Goal: Task Accomplishment & Management: Complete application form

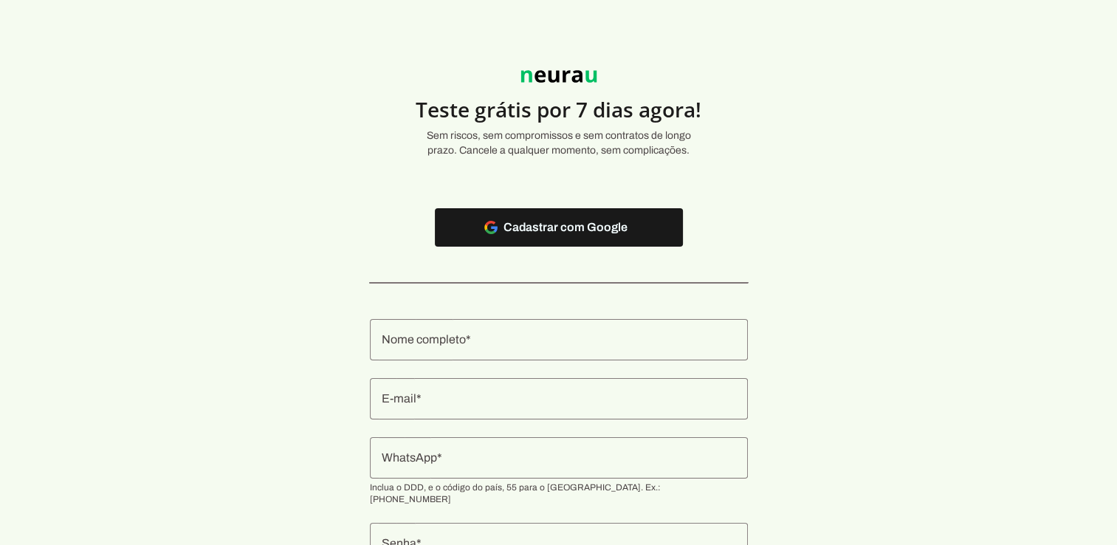
click at [544, 343] on input "Nome completo" at bounding box center [559, 340] width 354 height 18
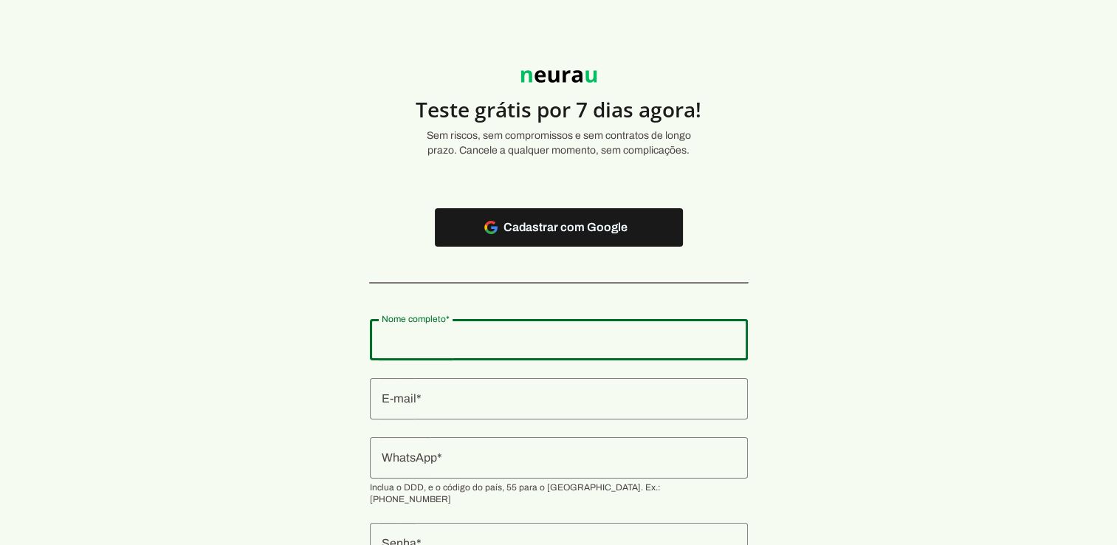
click at [864, 282] on section "Teste grátis por 7 dias agora! Sem riscos, sem compromissos e sem contratos de …" at bounding box center [558, 332] width 1117 height 594
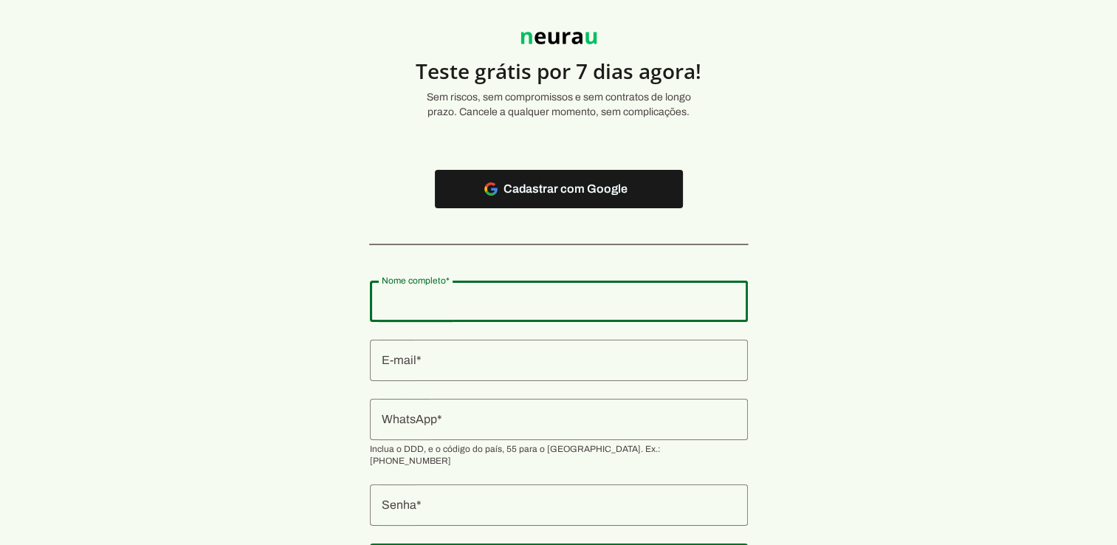
scroll to position [74, 0]
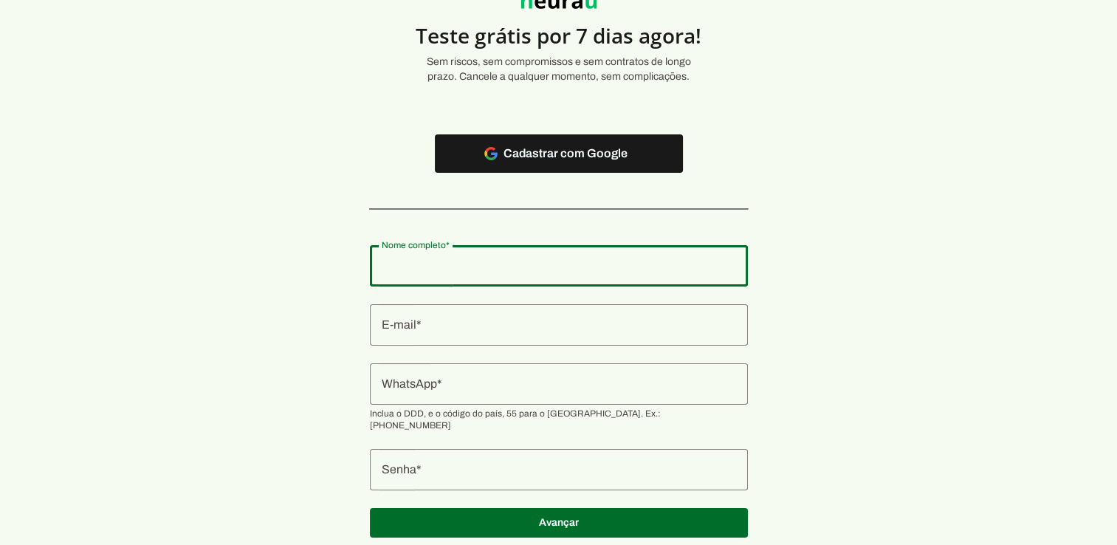
click at [555, 264] on input "Nome completo" at bounding box center [559, 266] width 354 height 18
type input "F"
type input "[PERSON_NAME]"
type md-outlined-text-field "[PERSON_NAME]"
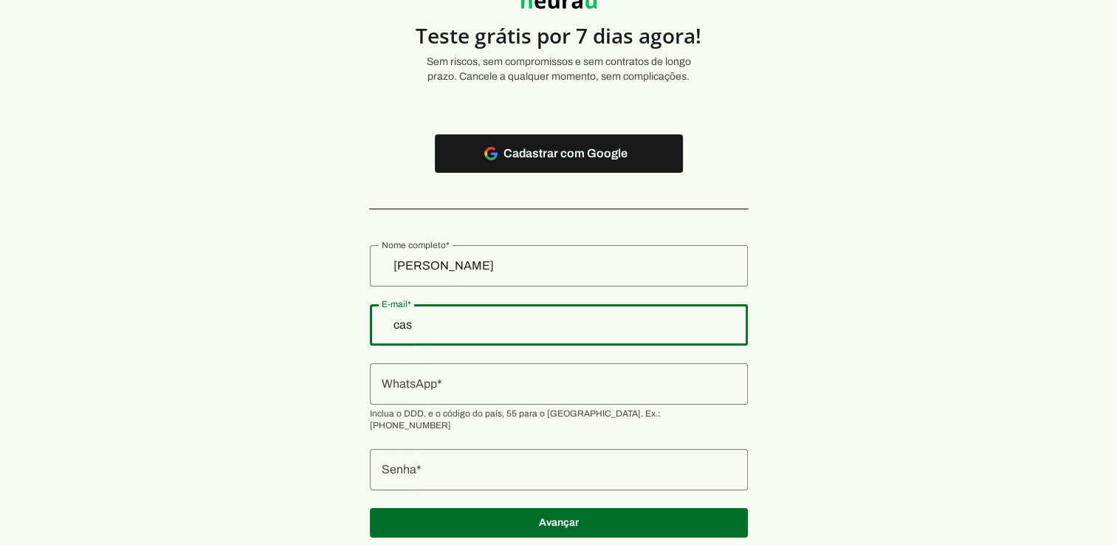
type input "[EMAIL_ADDRESS][DOMAIN_NAME]"
type md-outlined-text-field "[EMAIL_ADDRESS][DOMAIN_NAME]"
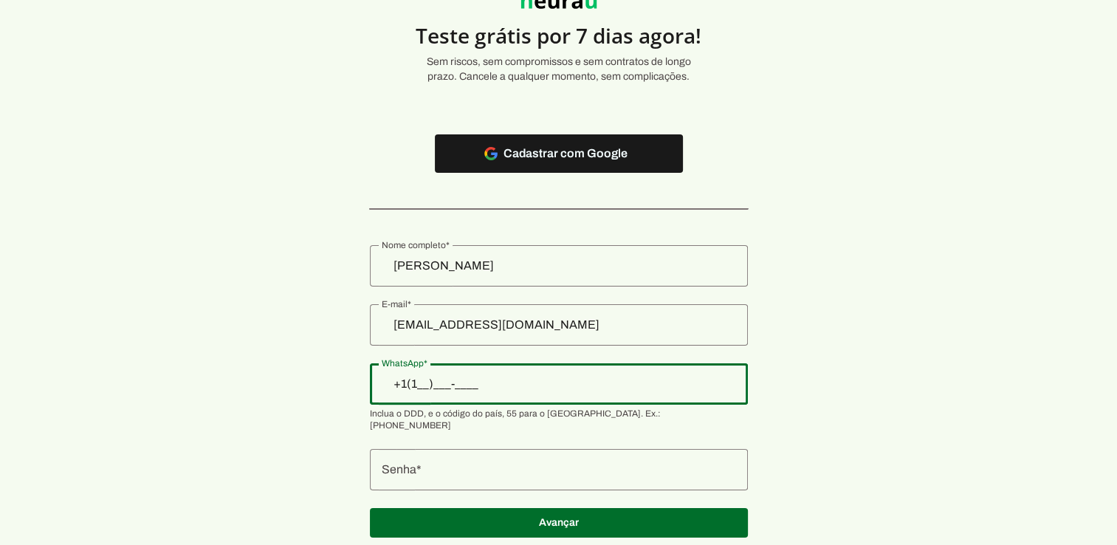
type input "+1(___)___-____"
type input "[PHONE_NUMBER]"
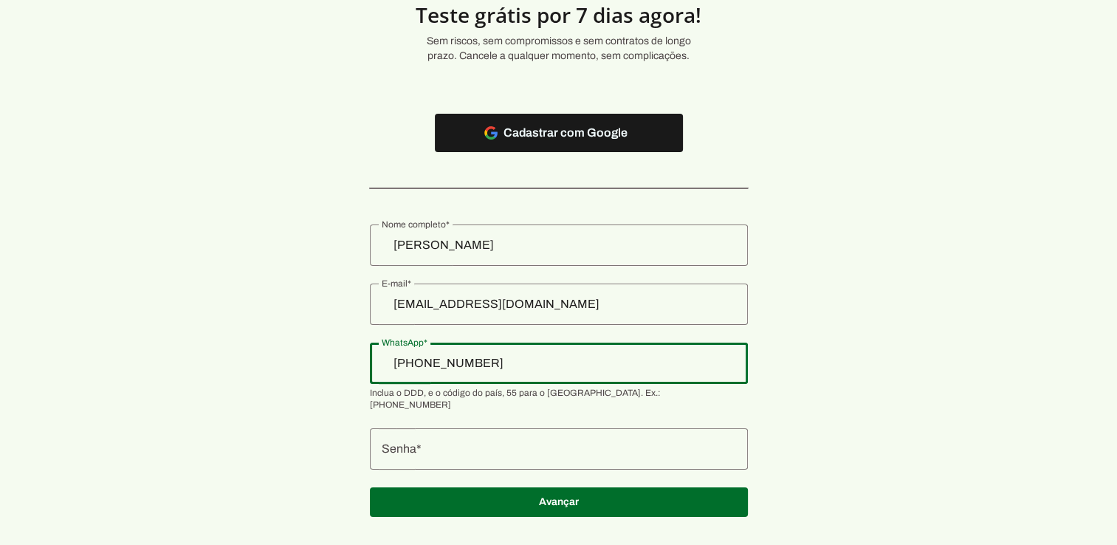
scroll to position [106, 0]
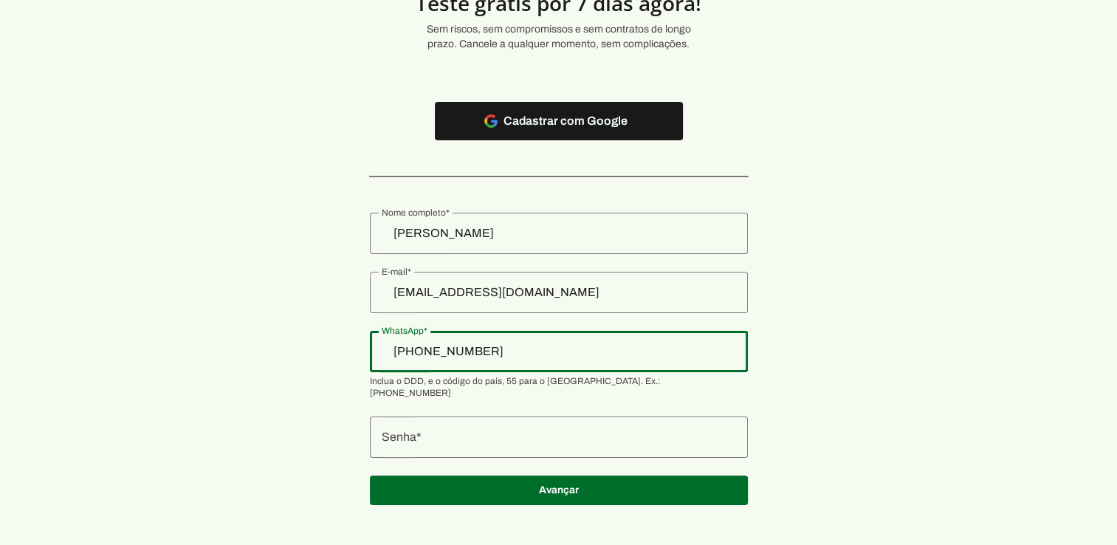
type md-outlined-text-field "[PHONE_NUMBER]"
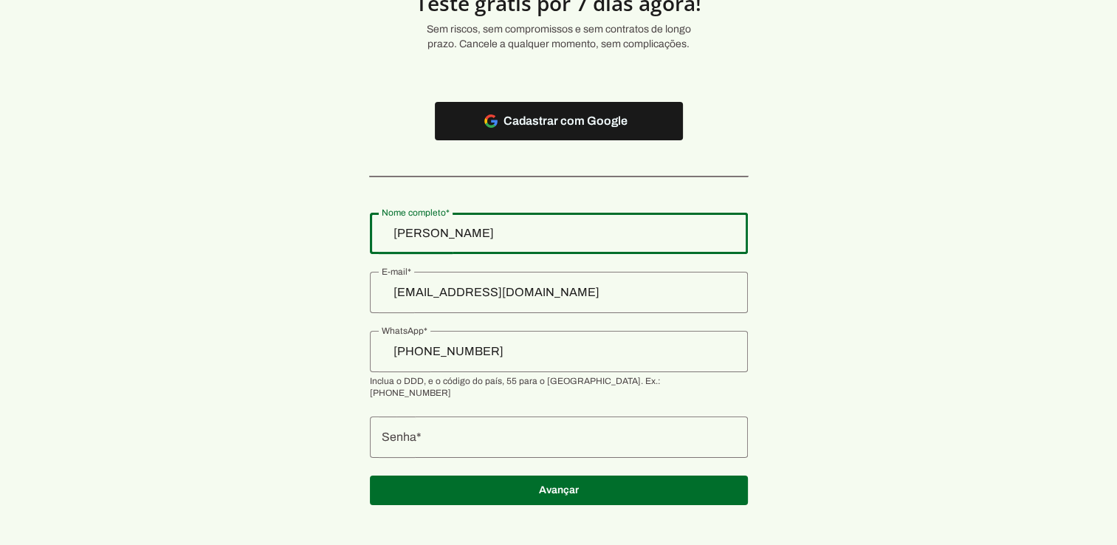
drag, startPoint x: 461, startPoint y: 230, endPoint x: 405, endPoint y: 230, distance: 56.1
click at [405, 230] on section "Teste grátis por 7 dias agora! Sem riscos, sem compromissos e sem contratos de …" at bounding box center [558, 226] width 1117 height 594
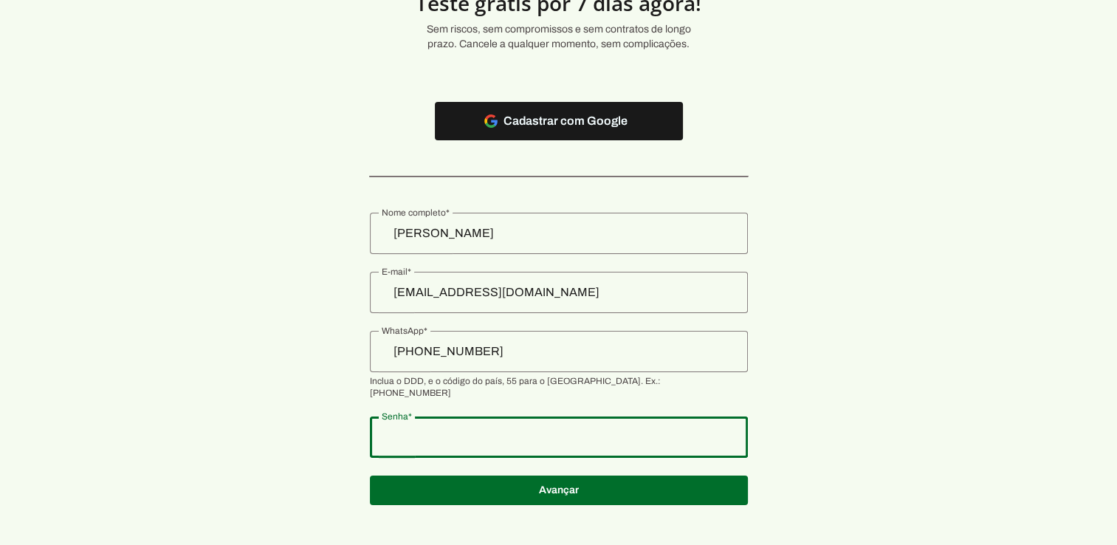
click at [685, 433] on div at bounding box center [559, 436] width 378 height 41
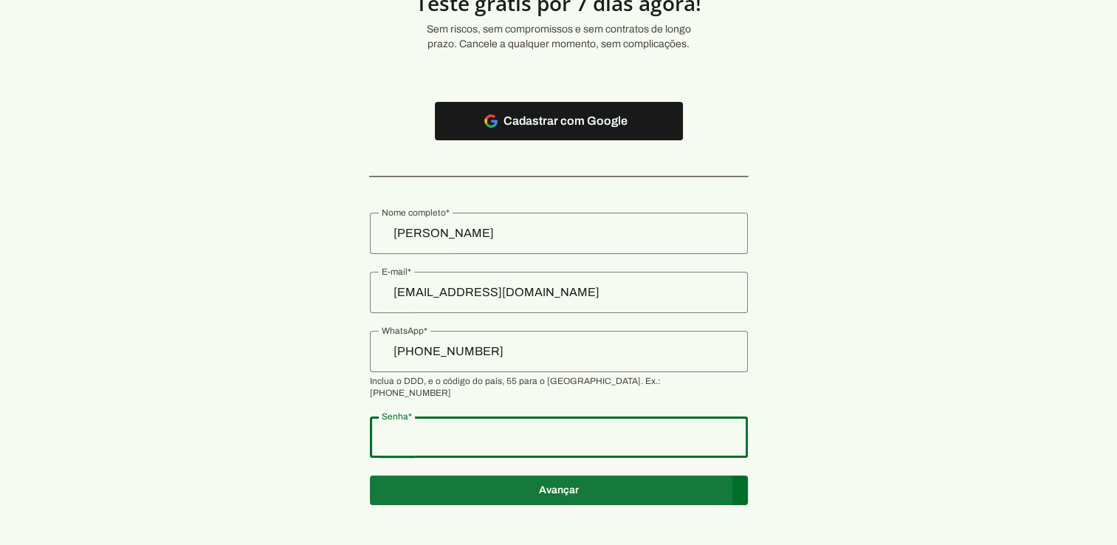
type md-outlined-text-field "$Franklin$"
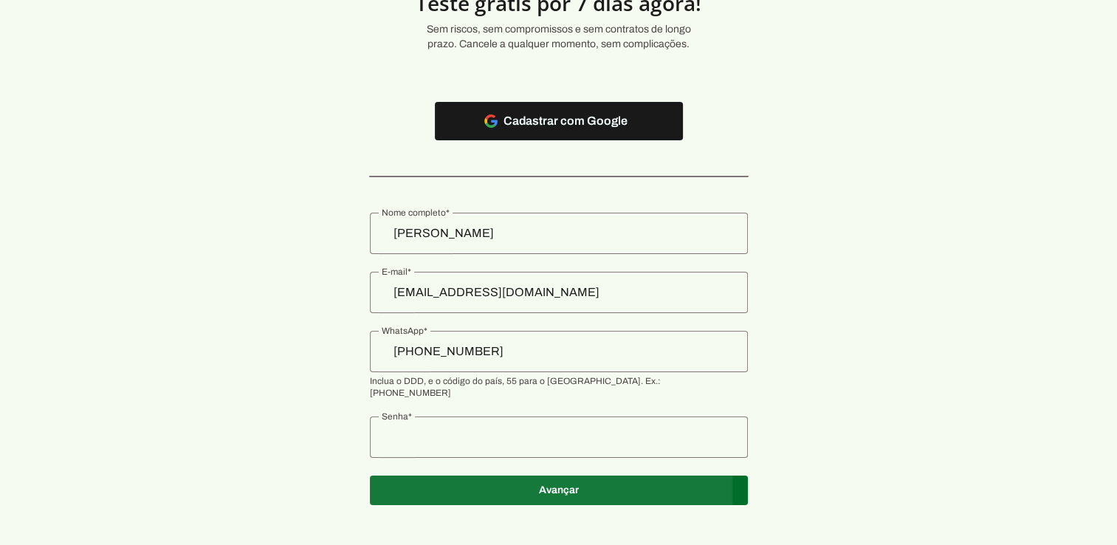
click at [561, 139] on span at bounding box center [559, 120] width 248 height 35
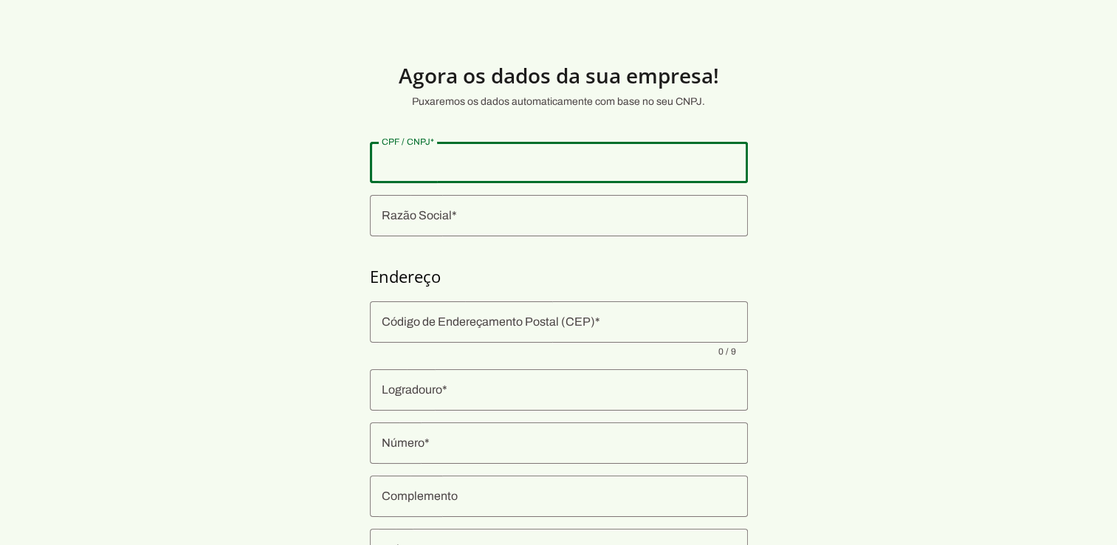
click at [469, 164] on input "CPF / CNPJ" at bounding box center [559, 163] width 354 height 18
paste input "89.935.670/0013-2"
type input "89.935.670/0013-2"
type md-outlined-text-field "89.935.670/0013-2"
drag, startPoint x: 508, startPoint y: 165, endPoint x: 245, endPoint y: 161, distance: 262.9
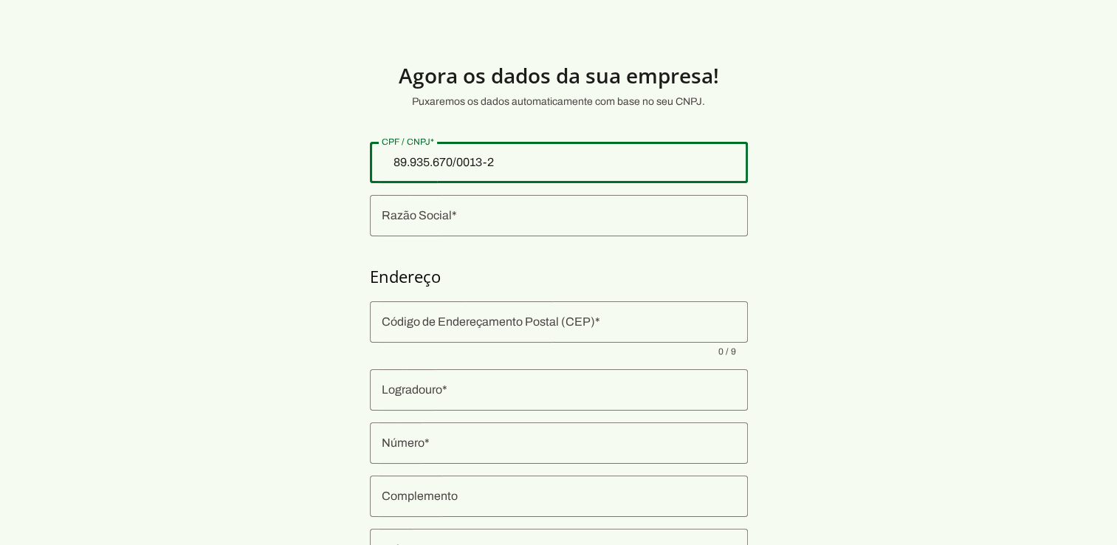
click at [245, 161] on section "Agora os dados da sua empresa! Puxaremos os dados automaticamente com base no s…" at bounding box center [558, 355] width 1117 height 641
paste input "48.993.567/0001-3"
type input "48.993.567/0001-32"
type md-outlined-text-field "48.993.567/0001-32"
click at [411, 217] on input "Razão Social" at bounding box center [559, 216] width 354 height 18
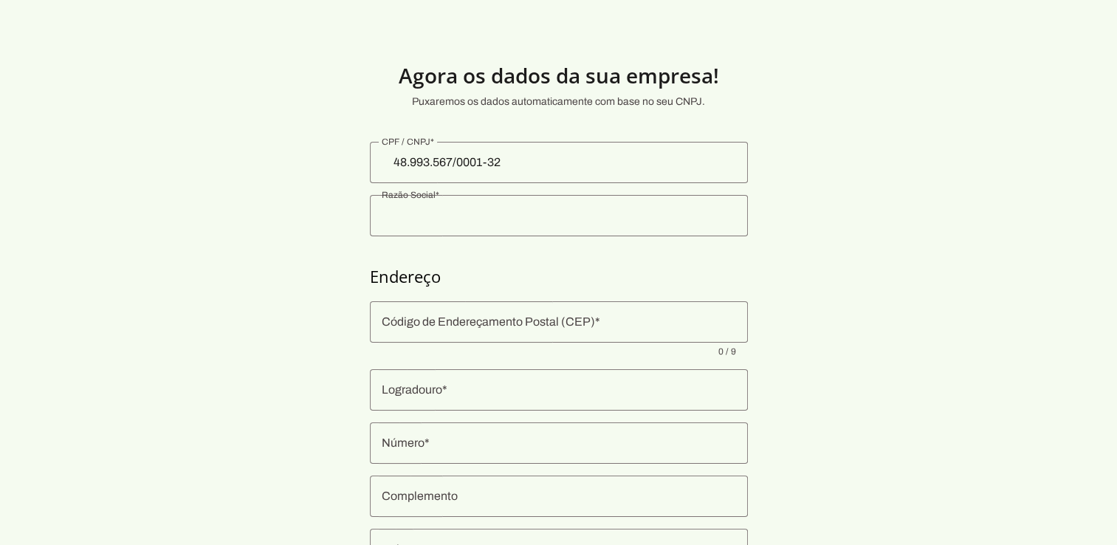
type input "48.993.567 [PERSON_NAME]"
type input "06250-160"
type input "Rua Avenir"
type input "27"
type input "Jardim Elvira"
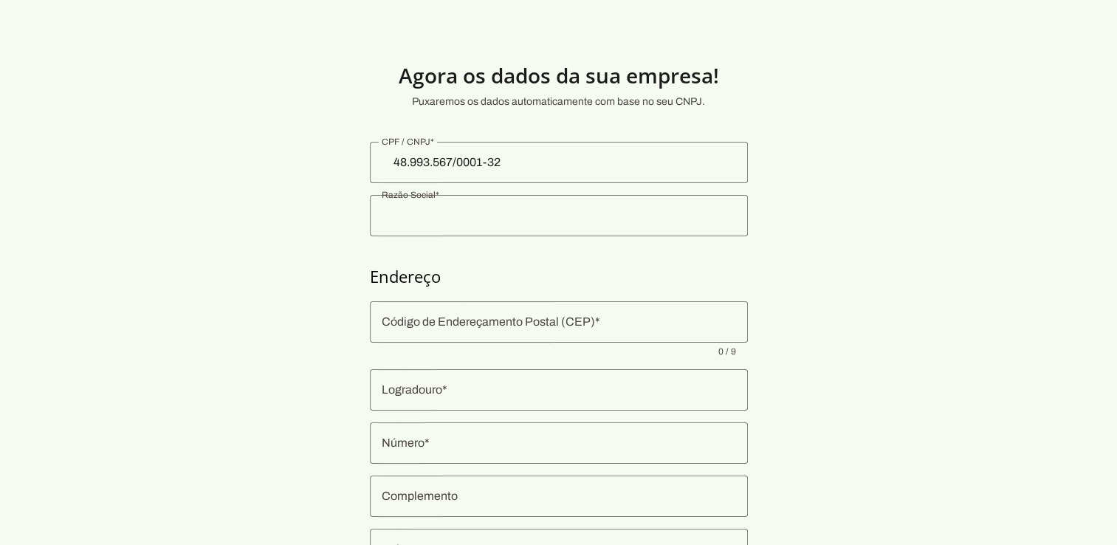
type input "Osasco"
type input "SP"
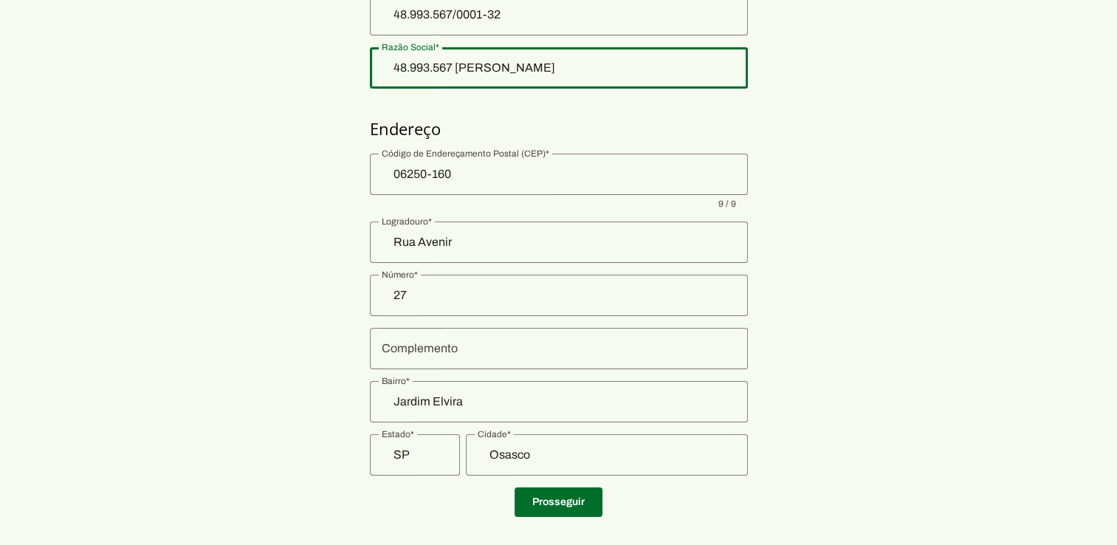
scroll to position [166, 0]
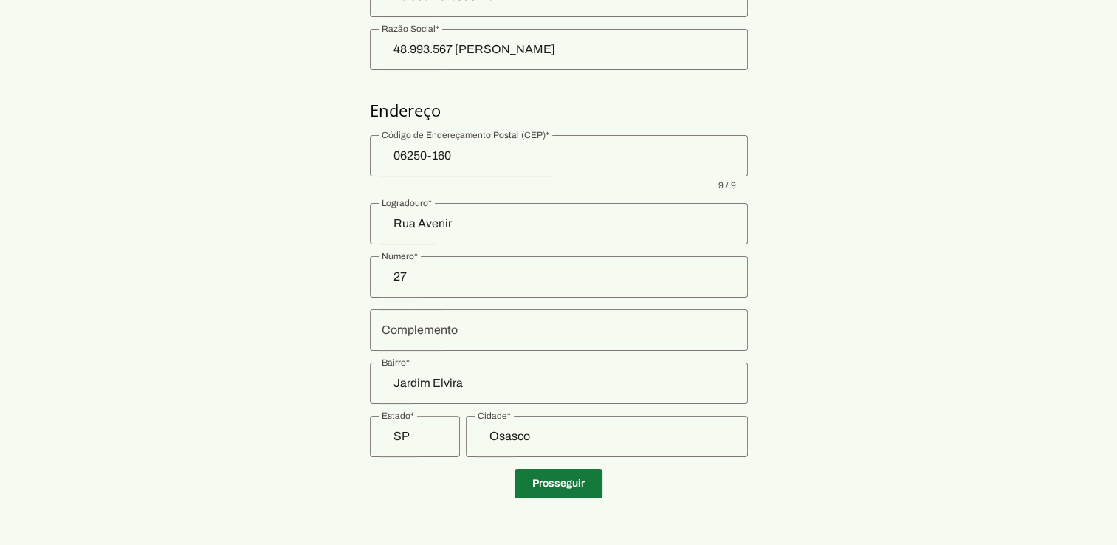
click at [566, 488] on span at bounding box center [559, 483] width 88 height 35
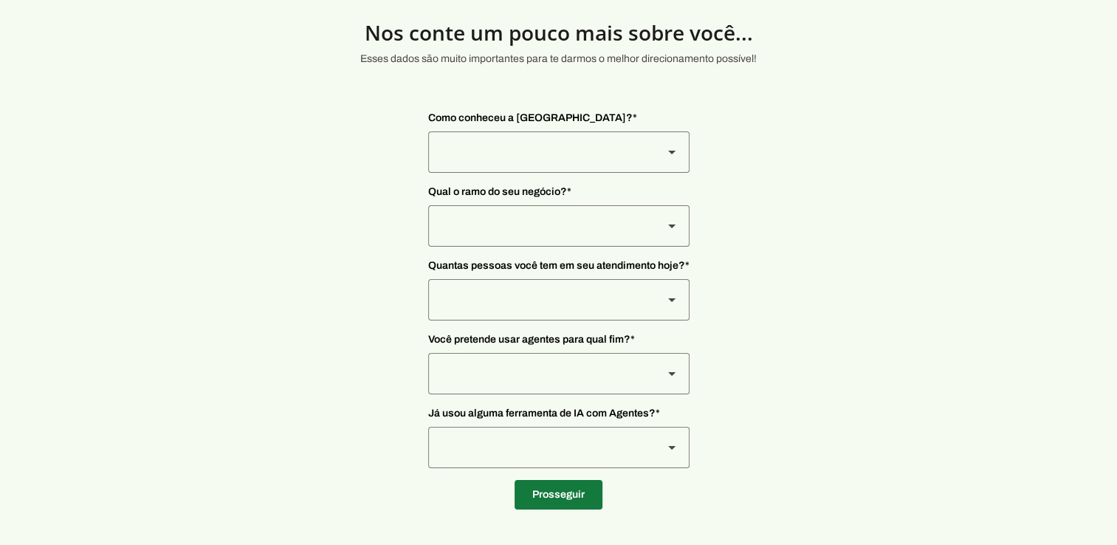
scroll to position [42, 0]
click at [594, 157] on div at bounding box center [539, 152] width 223 height 41
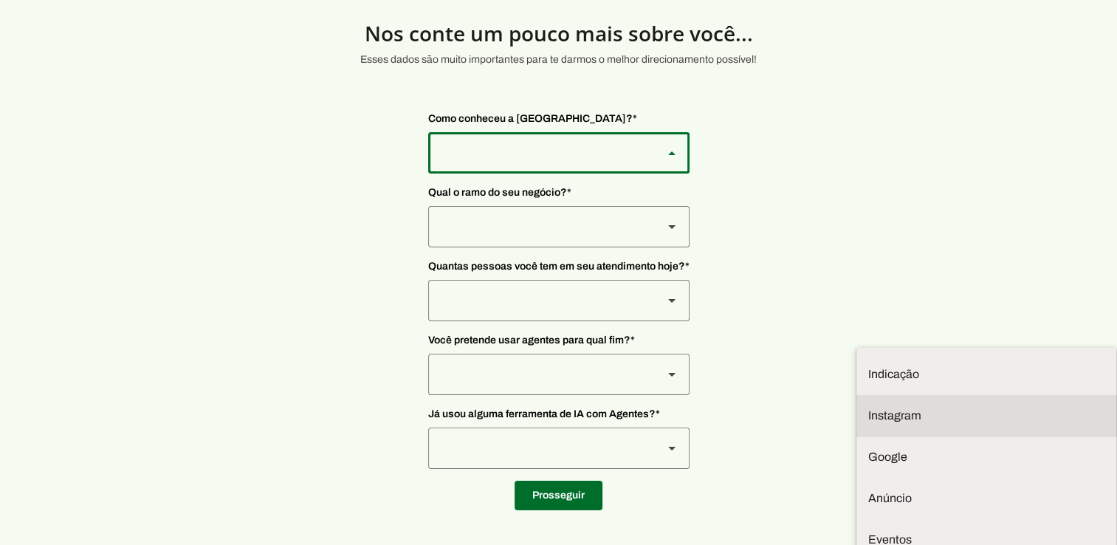
click at [868, 366] on slot at bounding box center [986, 375] width 236 height 18
type md-outlined-select "SqiumnrPQyqUQpijGxgf"
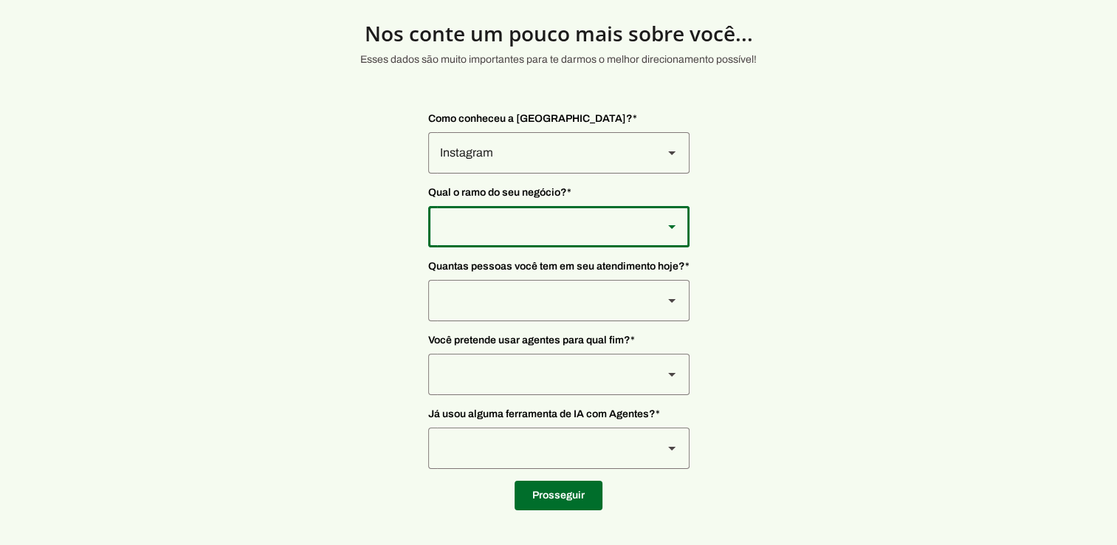
click at [501, 174] on div at bounding box center [539, 152] width 223 height 41
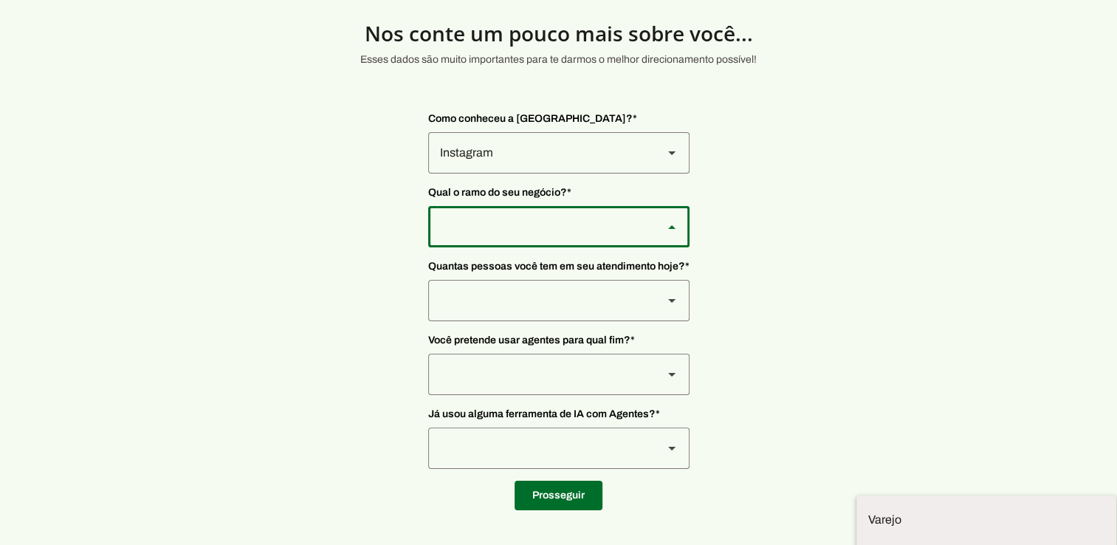
scroll to position [3, 0]
click at [0, 0] on slot at bounding box center [0, 0] width 0 height 0
type md-outlined-select "PdBvFalRKZEXjQ8yR20Z"
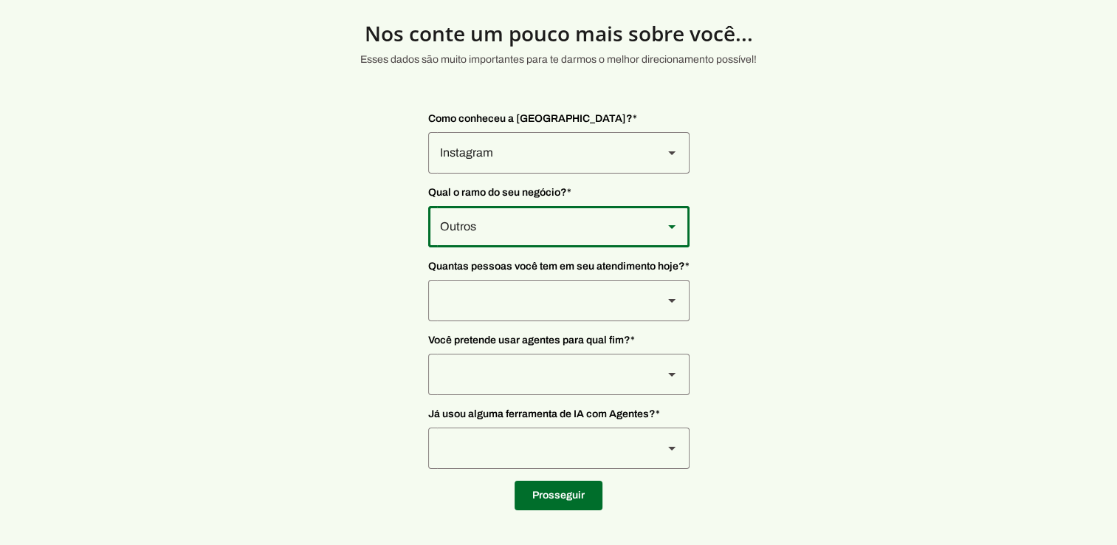
click at [546, 174] on div at bounding box center [539, 152] width 223 height 41
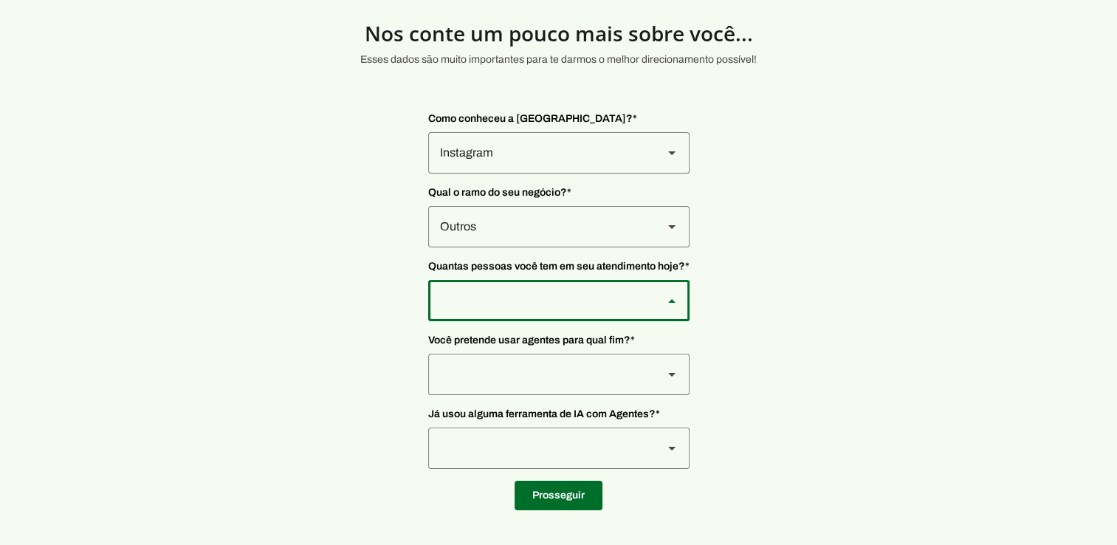
click at [0, 0] on slot "De 0 a 3" at bounding box center [0, 0] width 0 height 0
type md-outlined-select "yHmeUixsC5IlBgFUkJwN"
click at [525, 174] on div at bounding box center [539, 152] width 223 height 41
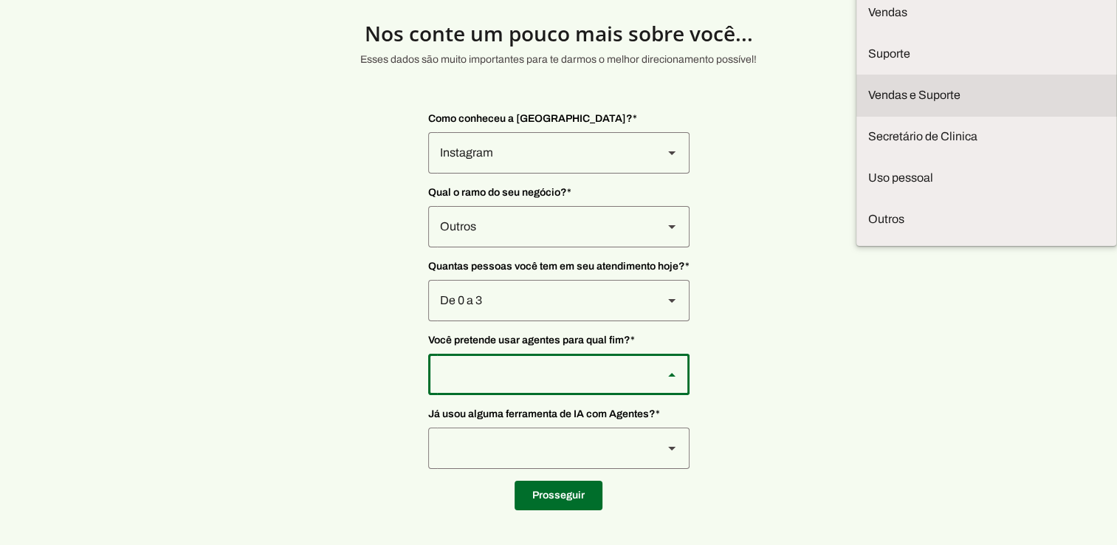
click at [0, 0] on md-item "Vendas e Suporte" at bounding box center [0, 0] width 0 height 0
type md-outlined-select "LGV6UAW7vmmJy71KmeMz"
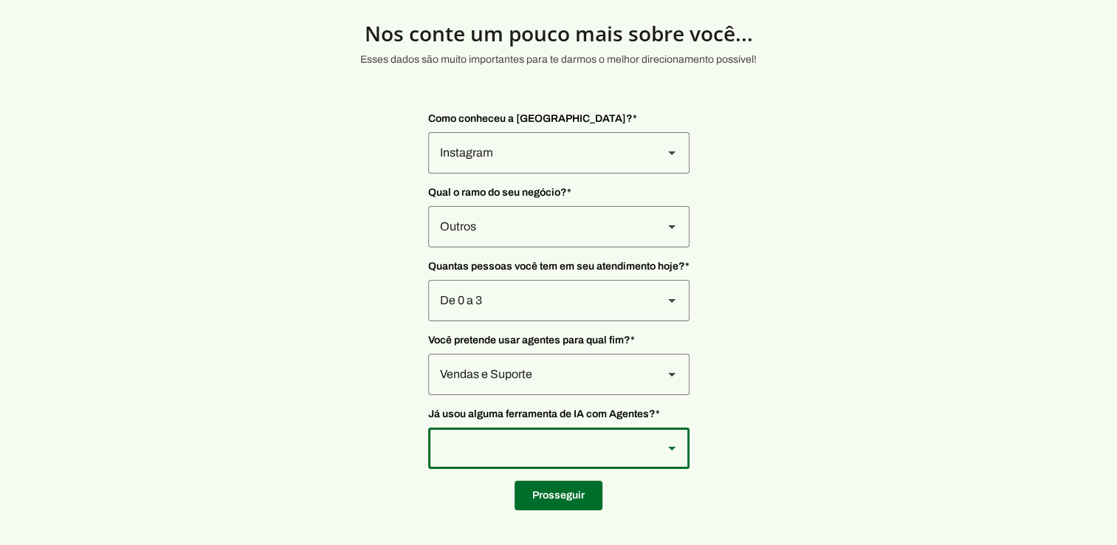
click at [558, 174] on div at bounding box center [539, 152] width 223 height 41
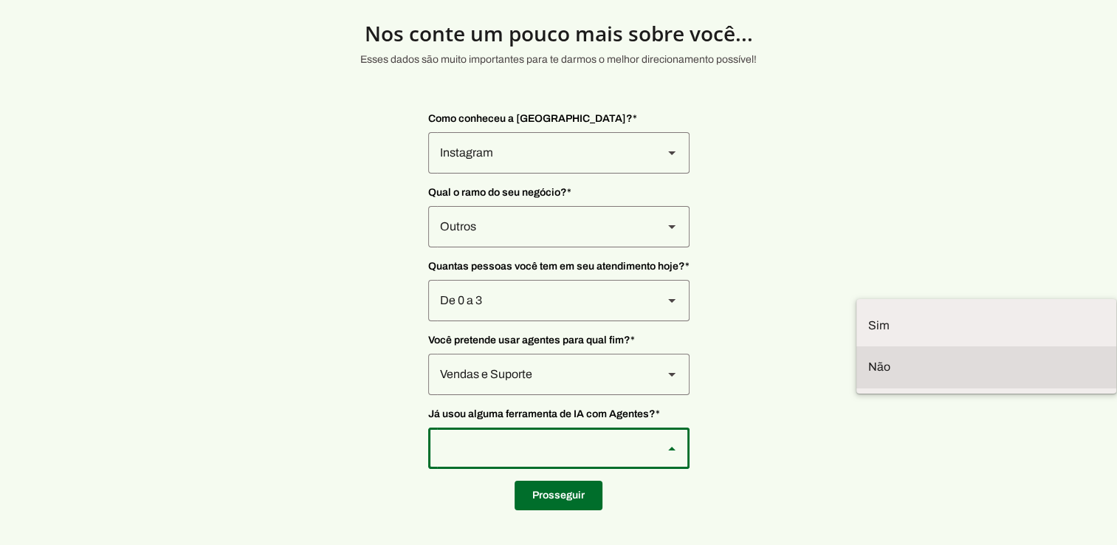
click at [0, 0] on slot at bounding box center [0, 0] width 0 height 0
type md-outlined-select "YJTivUP5LYteilvK0BaA"
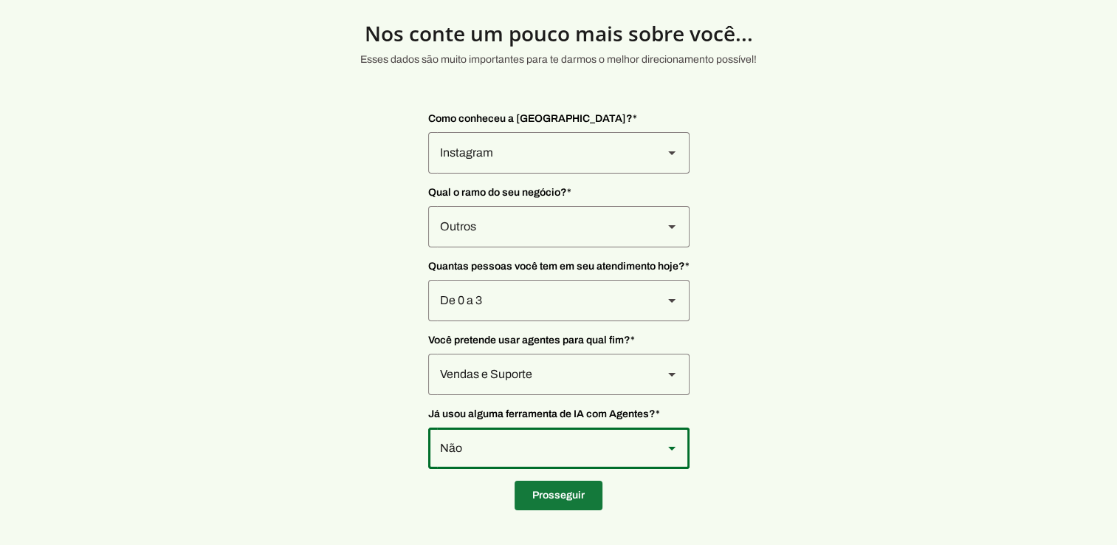
click at [570, 496] on span at bounding box center [559, 495] width 88 height 35
type input "06250-160"
type input "Rua Avenir"
type input "27"
type input "Jardim Elvira"
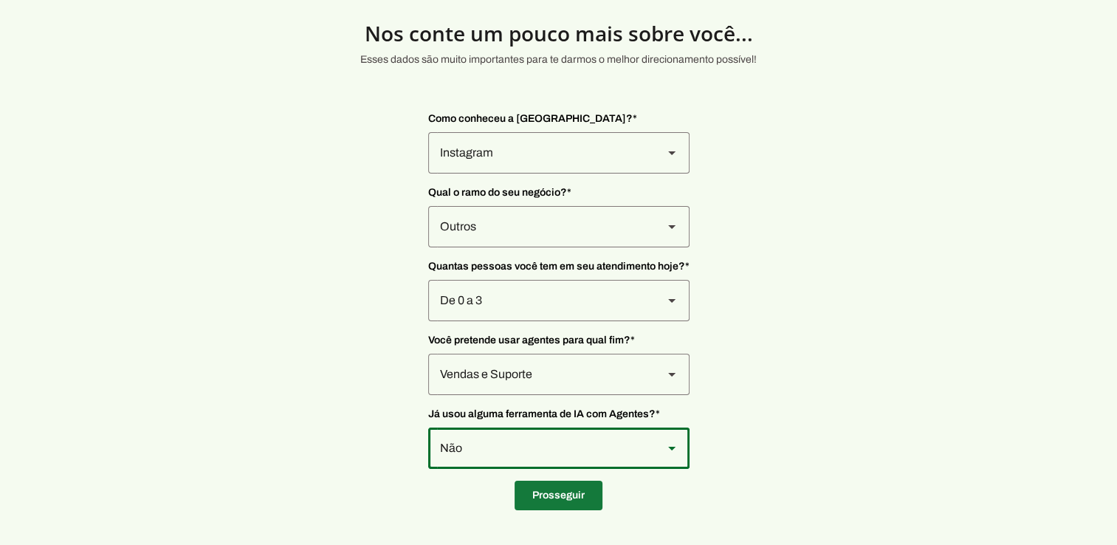
type input "Osasco"
type input "SP"
type input "48.993.567/0001-32"
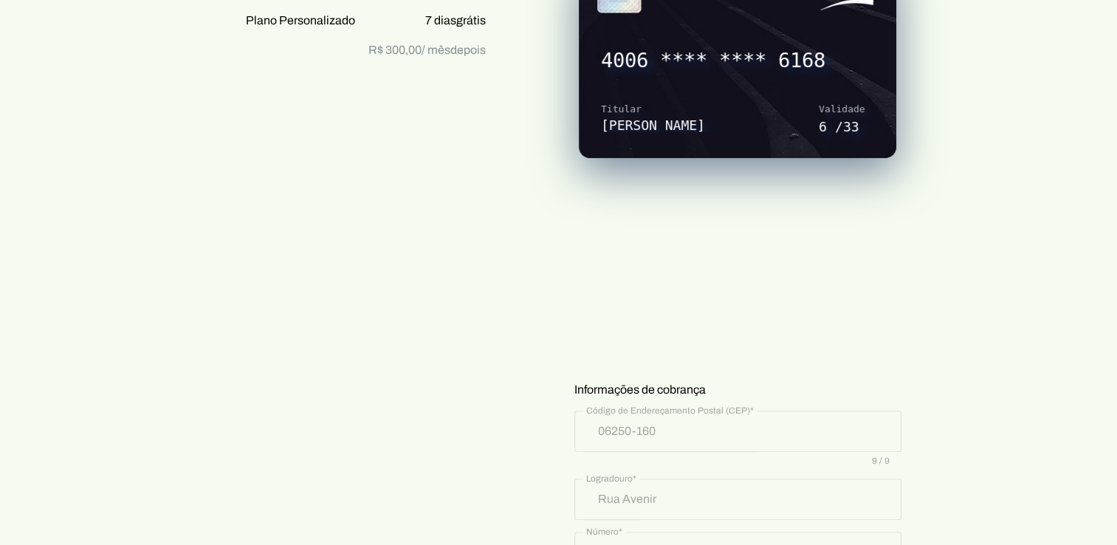
scroll to position [737, 0]
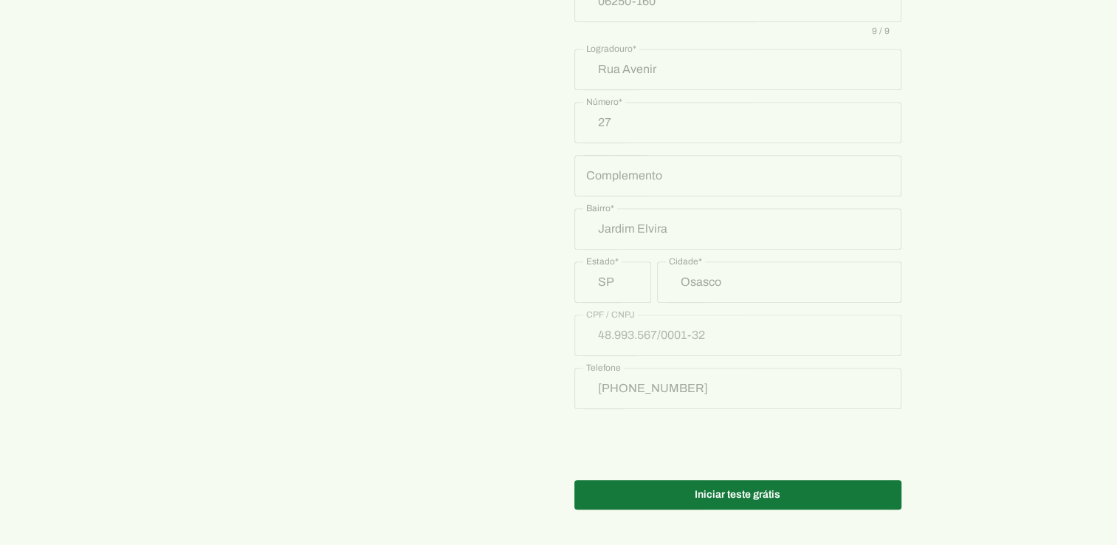
click at [744, 497] on span at bounding box center [738, 494] width 327 height 35
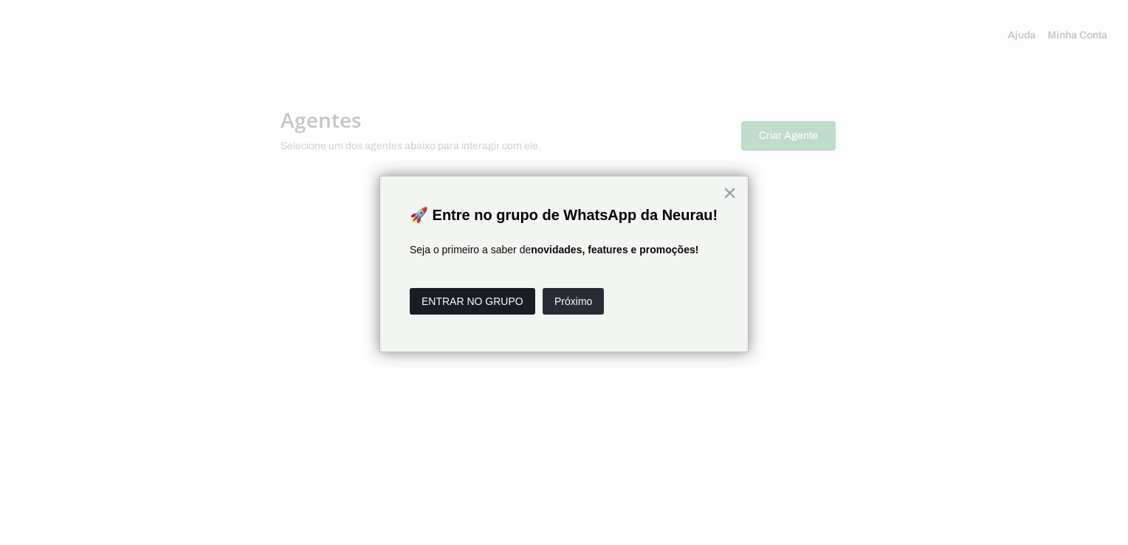
click at [489, 315] on button "ENTRAR NO GRUPO" at bounding box center [473, 301] width 126 height 27
click at [731, 193] on button "×" at bounding box center [730, 193] width 14 height 24
